Goal: Transaction & Acquisition: Book appointment/travel/reservation

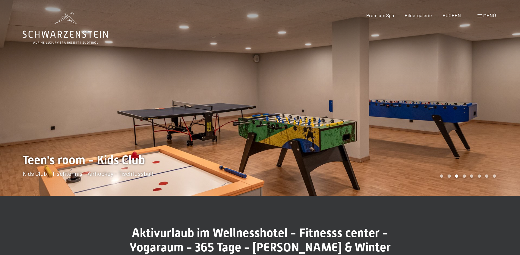
click at [440, 177] on div "Carousel Page 1" at bounding box center [441, 175] width 3 height 3
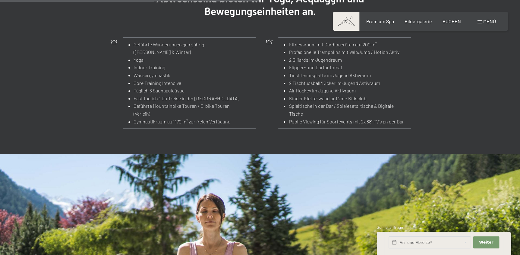
scroll to position [822, 0]
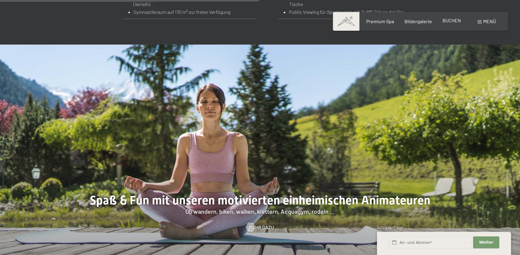
click at [449, 23] on span "BUCHEN" at bounding box center [451, 20] width 18 height 6
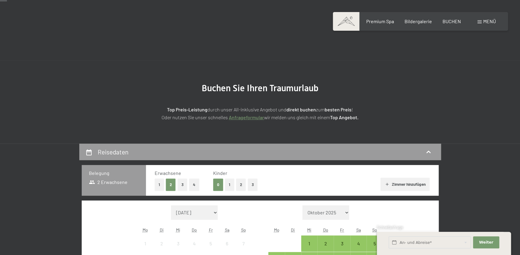
scroll to position [82, 0]
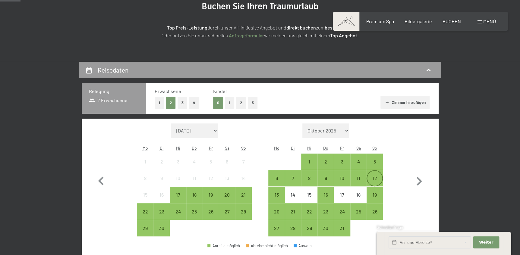
click at [378, 178] on div "12" at bounding box center [374, 183] width 15 height 15
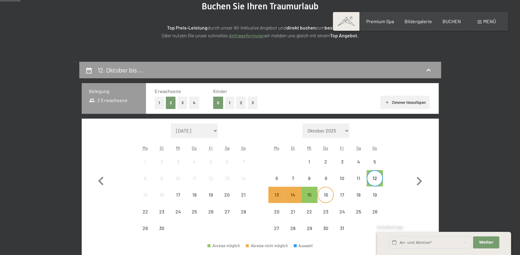
click at [324, 198] on div "16" at bounding box center [325, 200] width 15 height 15
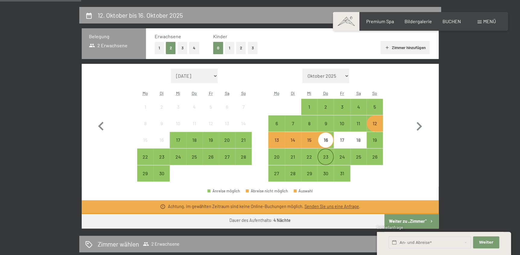
scroll to position [164, 0]
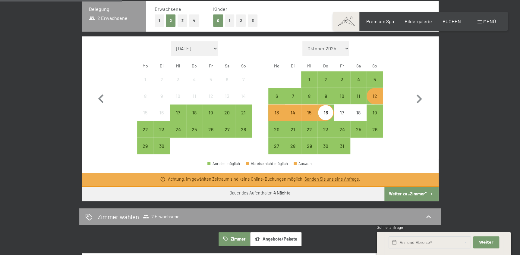
click at [377, 97] on div "12" at bounding box center [374, 101] width 15 height 15
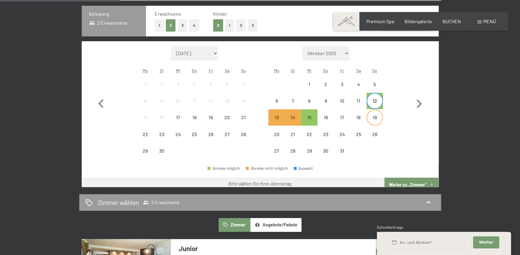
click at [378, 117] on div "19" at bounding box center [374, 122] width 15 height 15
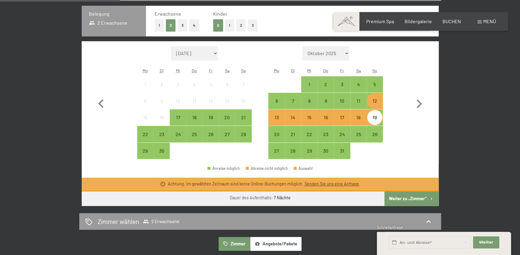
click at [400, 114] on div "Monat/Jahr [DATE] [DATE] [DATE] [DATE] [DATE] [DATE] [PERSON_NAME][DATE] [DATE]…" at bounding box center [259, 102] width 335 height 113
click at [370, 117] on div "19" at bounding box center [374, 122] width 15 height 15
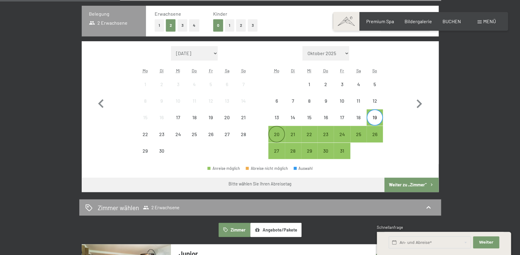
click at [274, 132] on div "20" at bounding box center [276, 139] width 15 height 15
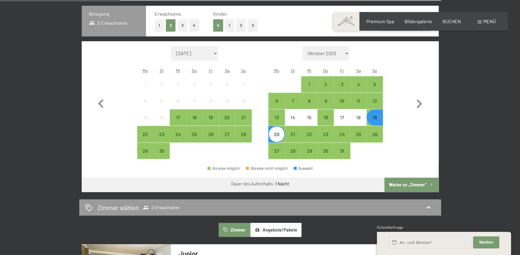
click at [274, 132] on div "20" at bounding box center [276, 139] width 15 height 15
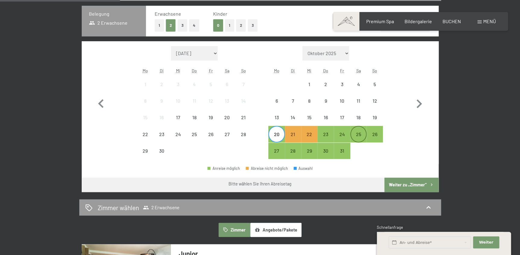
click at [353, 134] on div "25" at bounding box center [358, 139] width 15 height 15
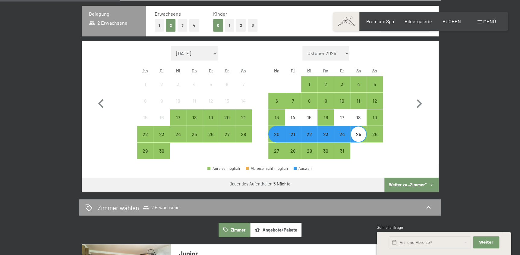
click at [400, 185] on button "Weiter zu „Zimmer“" at bounding box center [411, 185] width 54 height 14
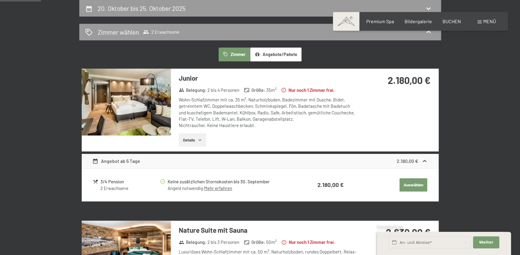
scroll to position [116, 0]
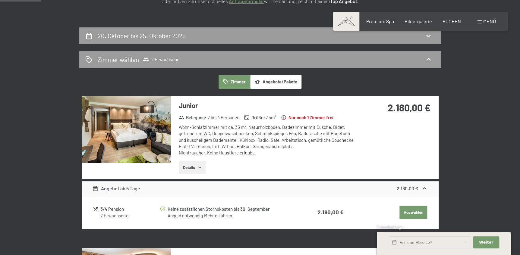
click at [135, 132] on img at bounding box center [126, 129] width 89 height 67
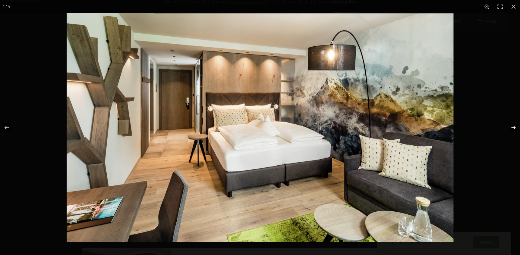
click at [512, 127] on button "button" at bounding box center [509, 128] width 21 height 30
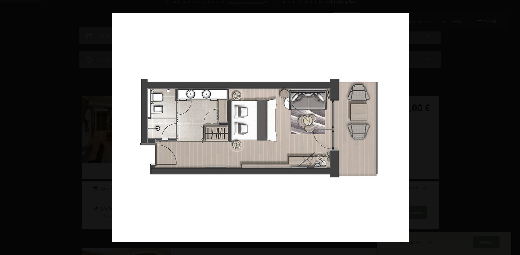
click at [512, 127] on button "button" at bounding box center [509, 128] width 21 height 30
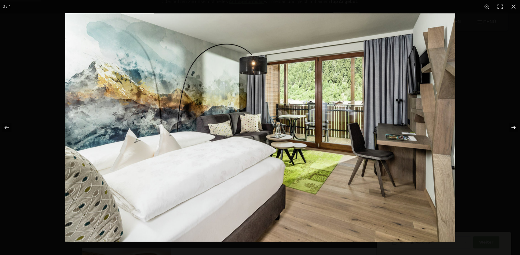
click at [512, 128] on button "button" at bounding box center [509, 128] width 21 height 30
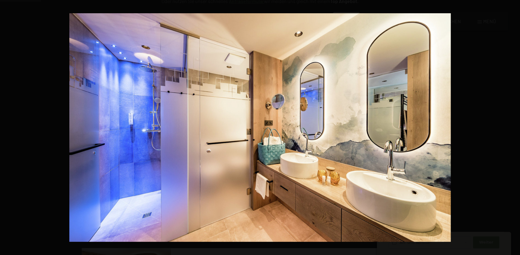
click at [512, 128] on button "button" at bounding box center [509, 128] width 21 height 30
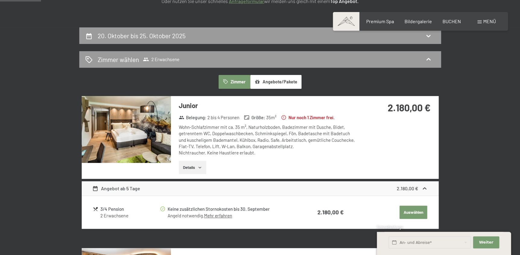
click at [0, 0] on button "button" at bounding box center [0, 0] width 0 height 0
click at [190, 167] on button "Details" at bounding box center [192, 167] width 27 height 13
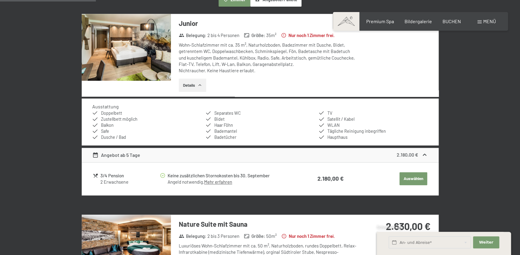
scroll to position [281, 0]
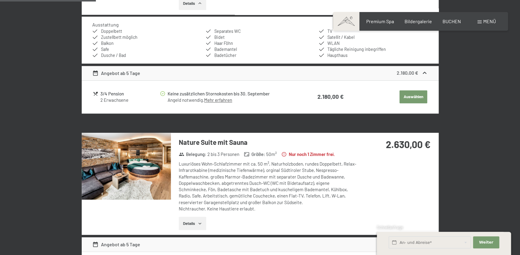
click at [155, 162] on img at bounding box center [126, 166] width 89 height 67
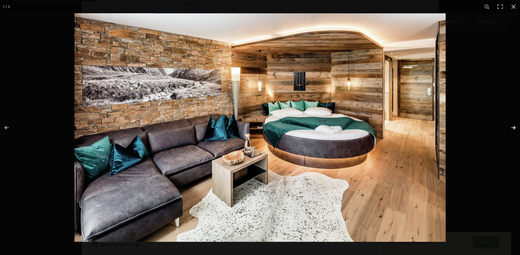
click at [512, 128] on button "button" at bounding box center [509, 128] width 21 height 30
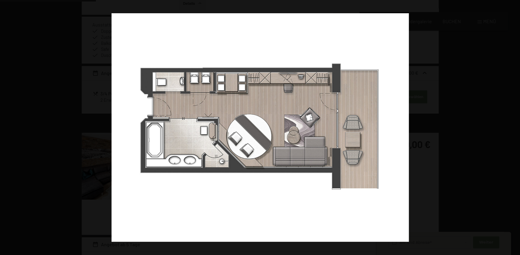
click at [512, 128] on button "button" at bounding box center [509, 128] width 21 height 30
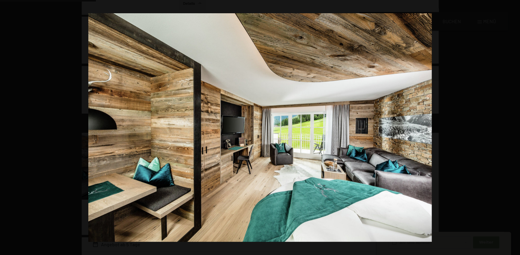
click at [512, 128] on button "button" at bounding box center [509, 128] width 21 height 30
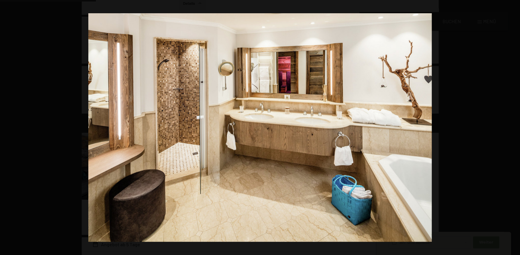
click at [512, 128] on button "button" at bounding box center [509, 128] width 21 height 30
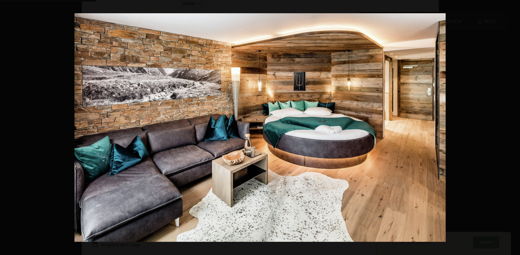
click at [512, 128] on button "button" at bounding box center [509, 128] width 21 height 30
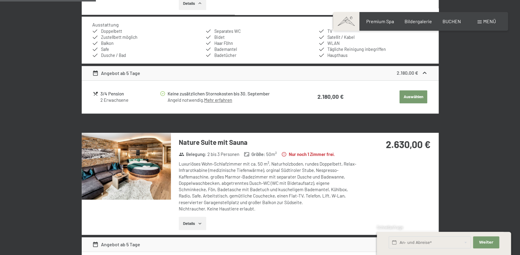
click at [0, 0] on button "button" at bounding box center [0, 0] width 0 height 0
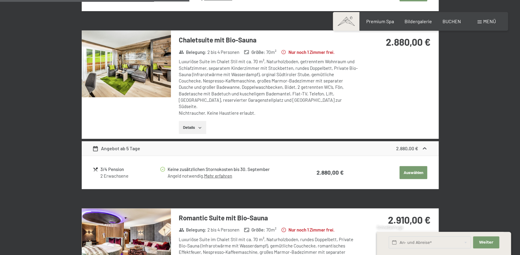
scroll to position [637, 0]
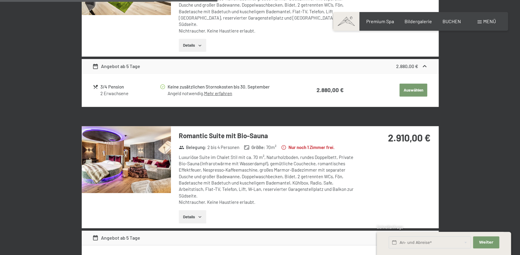
click at [133, 151] on img at bounding box center [126, 159] width 89 height 67
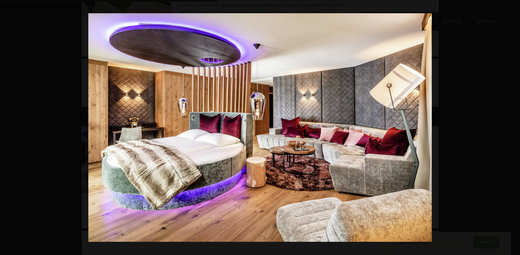
click at [513, 127] on button "button" at bounding box center [509, 128] width 21 height 30
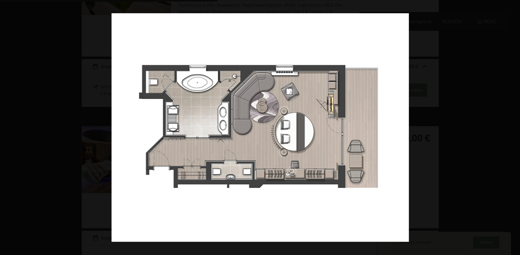
click at [513, 127] on button "button" at bounding box center [509, 128] width 21 height 30
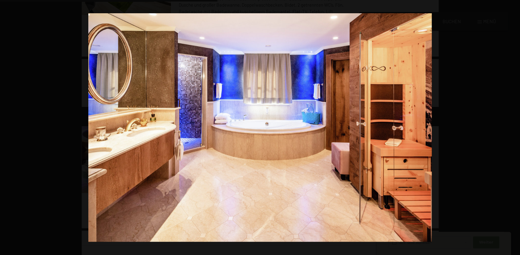
click at [513, 127] on button "button" at bounding box center [509, 128] width 21 height 30
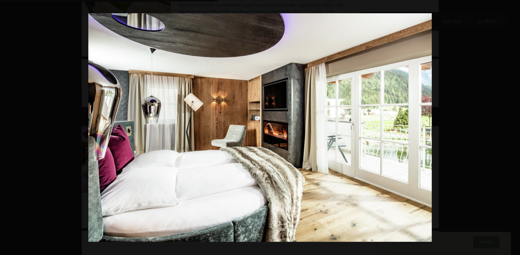
click at [513, 127] on button "button" at bounding box center [509, 128] width 21 height 30
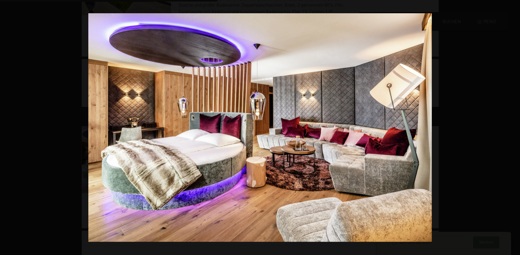
click at [513, 127] on button "button" at bounding box center [509, 128] width 21 height 30
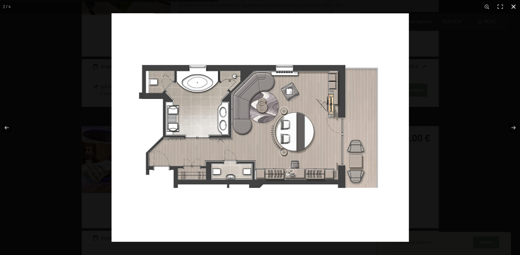
click at [513, 6] on button "button" at bounding box center [512, 6] width 13 height 13
